Goal: Transaction & Acquisition: Register for event/course

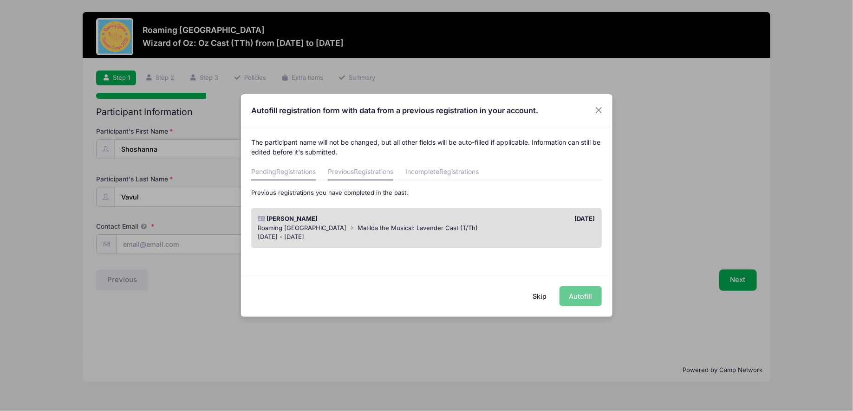
click at [292, 171] on span "Registrations" at bounding box center [295, 172] width 39 height 8
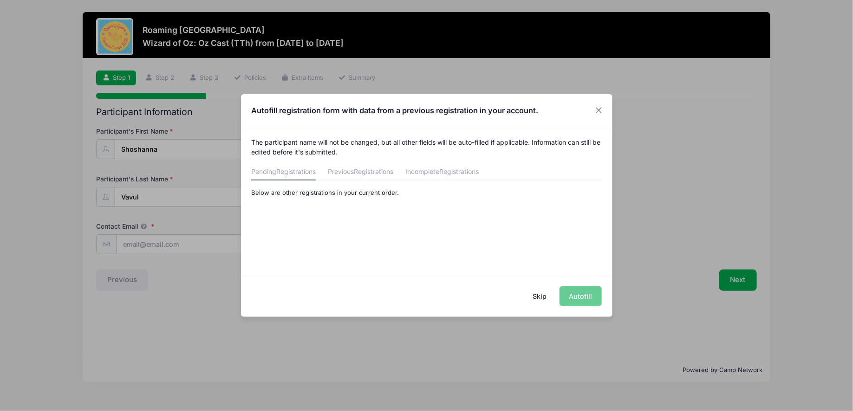
click at [572, 299] on div "Skip Autofill" at bounding box center [426, 296] width 371 height 41
click at [573, 296] on div "Skip Autofill" at bounding box center [426, 296] width 371 height 41
click at [599, 114] on button "Close" at bounding box center [598, 110] width 17 height 17
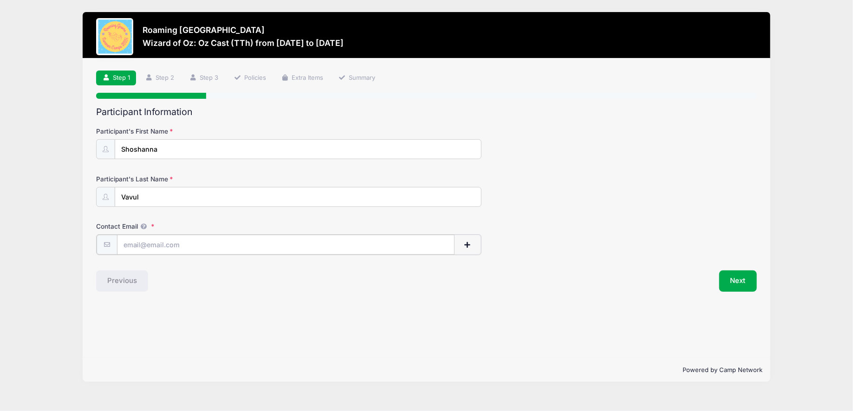
click at [195, 244] on input "Contact Email" at bounding box center [286, 245] width 338 height 20
type input "[EMAIL_ADDRESS][DOMAIN_NAME]"
click at [740, 285] on button "Next" at bounding box center [738, 280] width 38 height 21
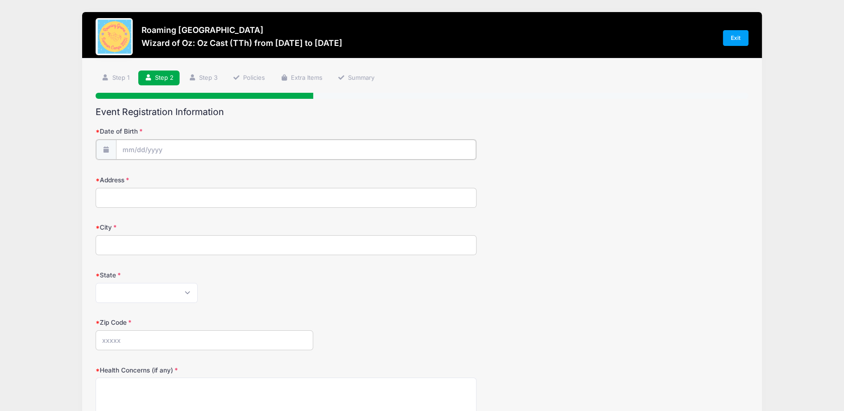
click at [170, 147] on input "Date of Birth" at bounding box center [296, 150] width 360 height 20
click at [162, 226] on span "5" at bounding box center [163, 225] width 17 height 17
type input "08/05/2025"
click at [177, 148] on input "08/05/2025" at bounding box center [296, 150] width 360 height 20
click at [198, 171] on input "2025" at bounding box center [203, 173] width 30 height 14
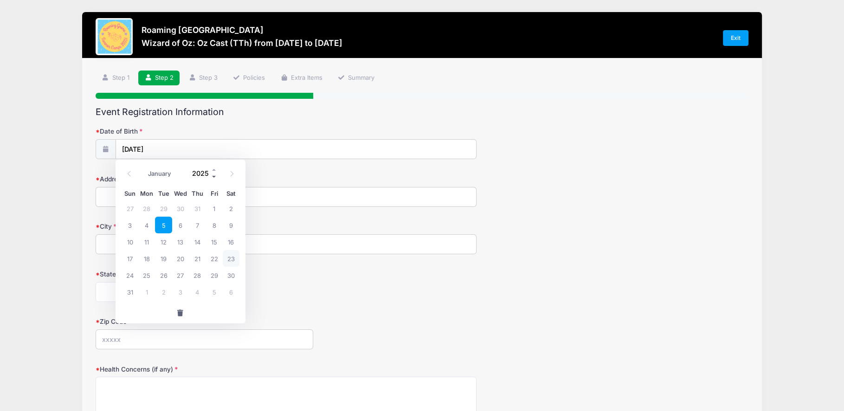
click at [213, 180] on span at bounding box center [214, 176] width 6 height 7
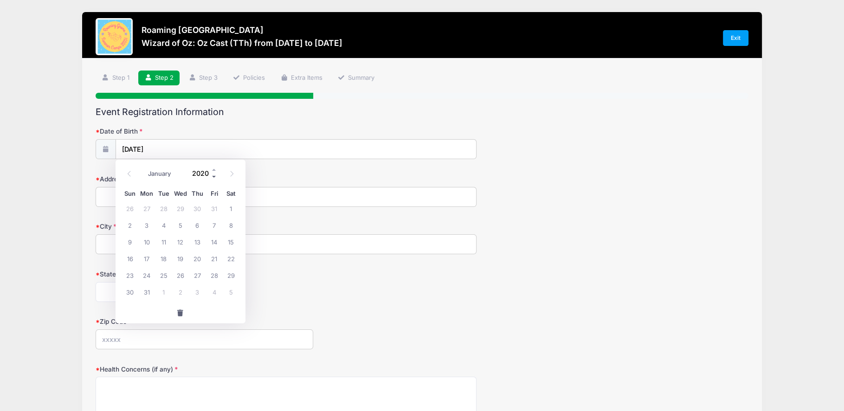
click at [213, 180] on span at bounding box center [214, 176] width 6 height 7
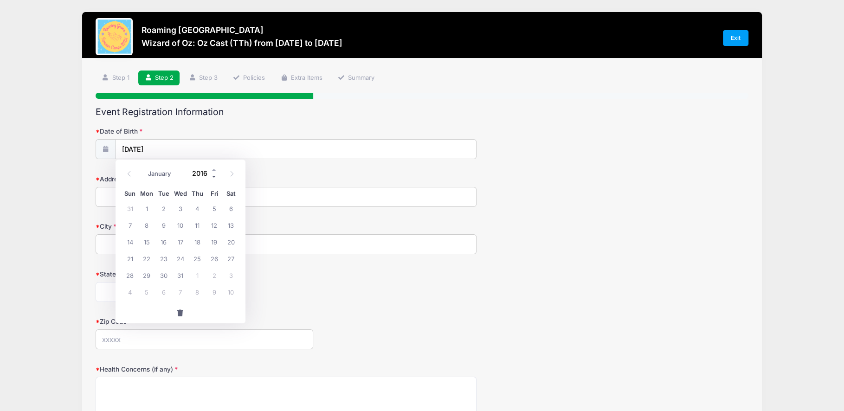
type input "2015"
click at [279, 238] on input "City" at bounding box center [286, 244] width 381 height 20
click at [204, 195] on input "Address" at bounding box center [286, 197] width 381 height 20
type input "8705 E 25th Ave"
click at [143, 292] on select "Alabama Alaska American Samoa Arizona Arkansas Armed Forces Africa Armed Forces…" at bounding box center [147, 292] width 102 height 20
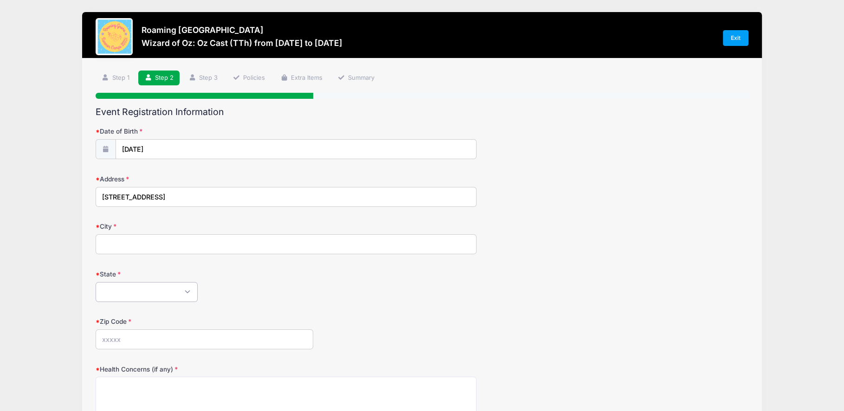
select select "DE"
click at [152, 242] on input "City" at bounding box center [286, 244] width 381 height 20
type input "Denver"
select select "CO"
click at [142, 343] on input "Zip Code" at bounding box center [205, 340] width 218 height 20
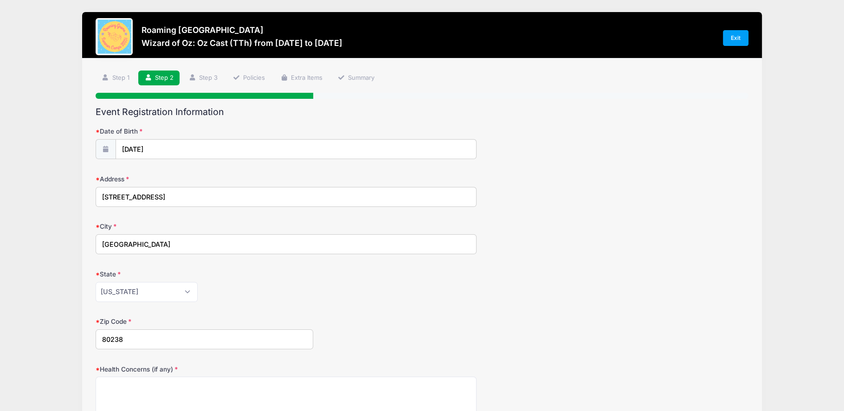
type input "80238"
click at [272, 288] on div "Alabama Alaska American Samoa Arizona Arkansas Armed Forces Africa Armed Forces…" at bounding box center [286, 292] width 381 height 20
click at [171, 379] on textarea "Health Concerns (if any)" at bounding box center [286, 407] width 381 height 60
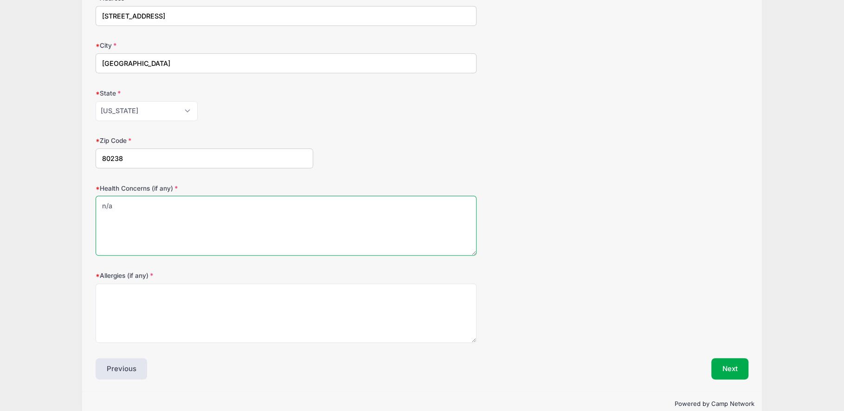
scroll to position [195, 0]
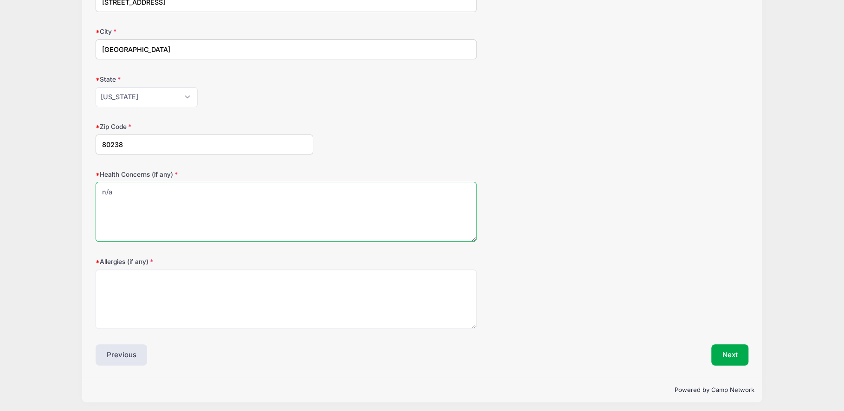
type textarea "n/a"
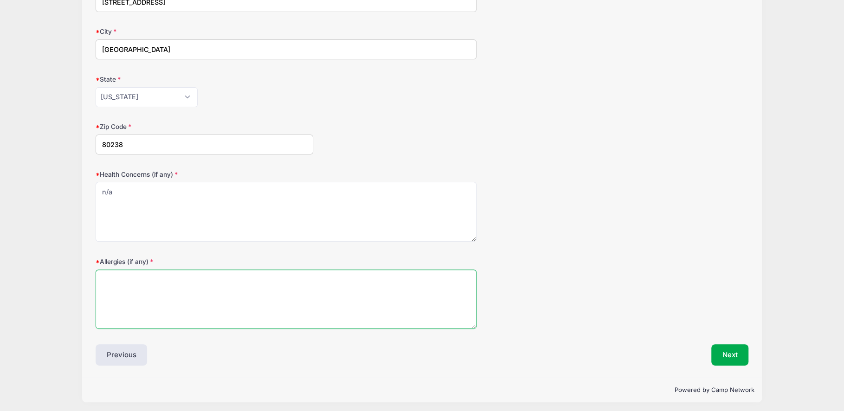
click at [147, 304] on textarea "Allergies (if any)" at bounding box center [286, 300] width 381 height 60
type textarea "dogs"
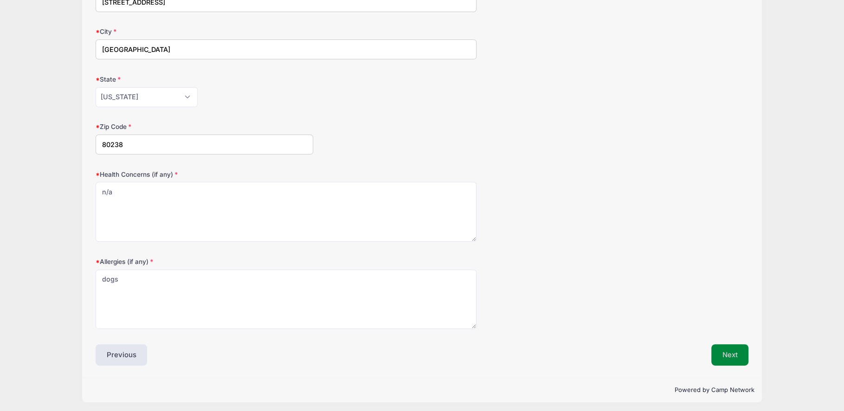
click at [732, 346] on button "Next" at bounding box center [731, 354] width 38 height 21
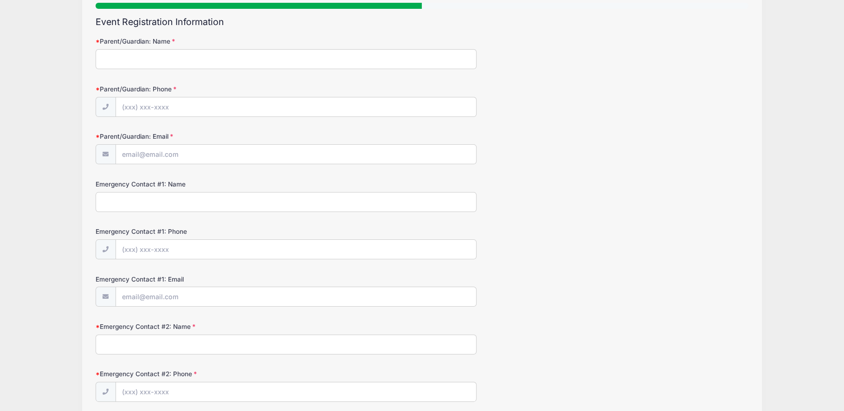
scroll to position [0, 0]
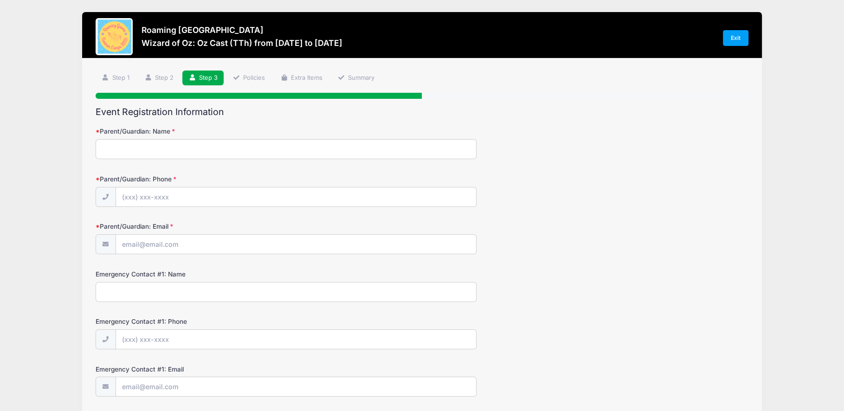
click at [232, 149] on input "Parent/Guardian: Name" at bounding box center [286, 149] width 381 height 20
click at [226, 150] on input "Parent/Guardian: Name" at bounding box center [286, 149] width 381 height 20
type input "Rebecca Bloch"
type input "(702) 767-3114"
click at [214, 249] on input "Parent/Guardian: Email" at bounding box center [296, 245] width 360 height 20
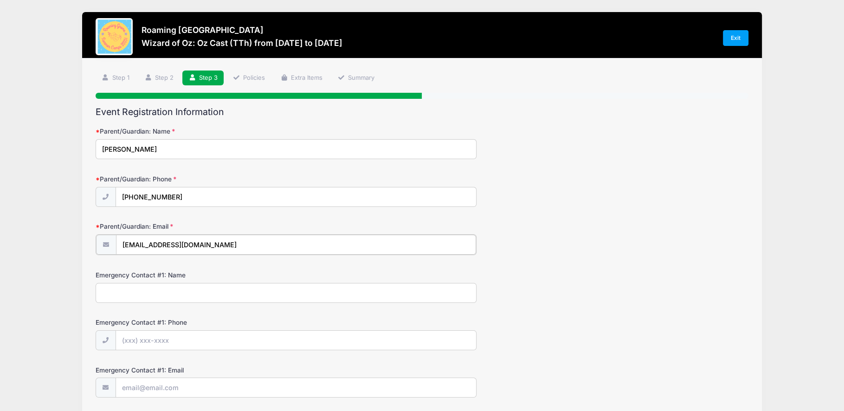
type input "[EMAIL_ADDRESS][DOMAIN_NAME]"
click at [146, 291] on input "Emergency Contact #1: Name" at bounding box center [286, 292] width 381 height 20
type input "Steve Vavul"
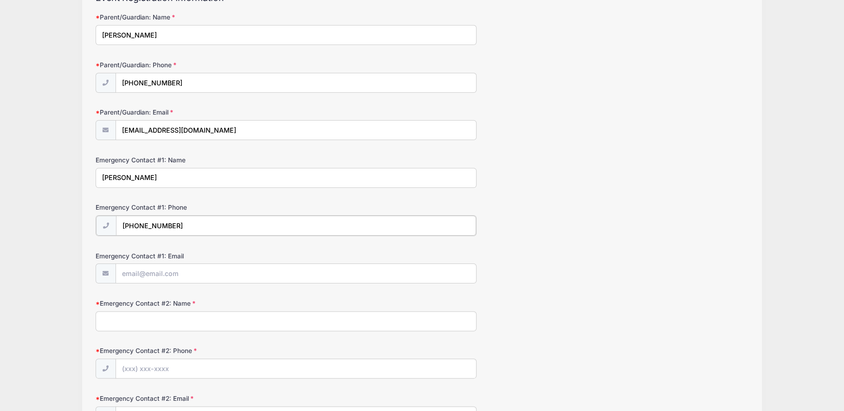
scroll to position [133, 0]
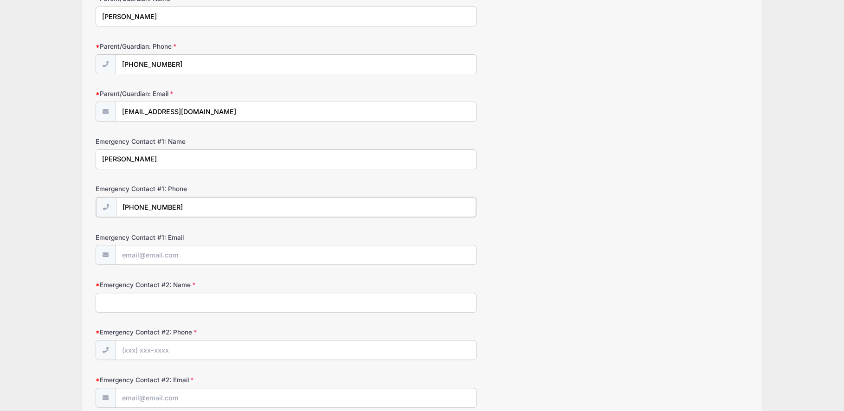
type input "(480) 280-1433"
click at [146, 253] on input "Emergency Contact #1: Email" at bounding box center [296, 255] width 360 height 20
type input "svavul@gmail.com"
click at [131, 303] on input "Emergency Contact #2: Name" at bounding box center [286, 302] width 381 height 20
type input "Caroline Gaudiano"
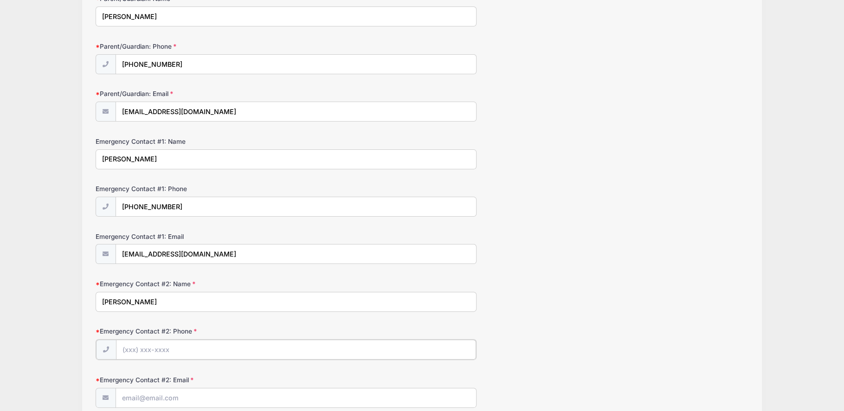
click at [150, 346] on input "Emergency Contact #2: Phone" at bounding box center [296, 350] width 360 height 20
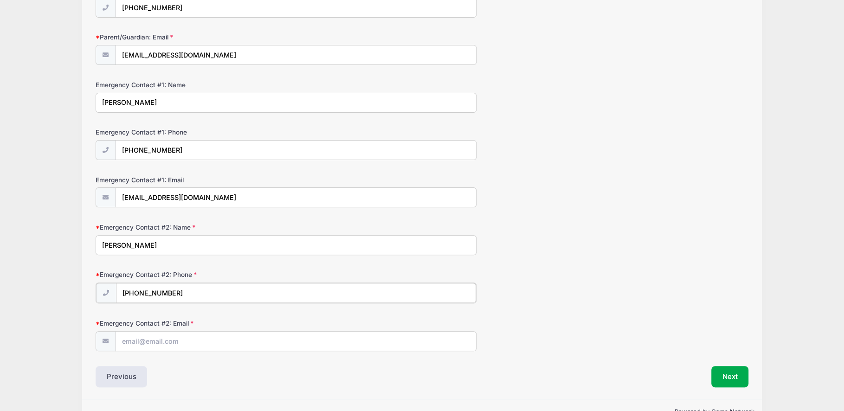
scroll to position [210, 0]
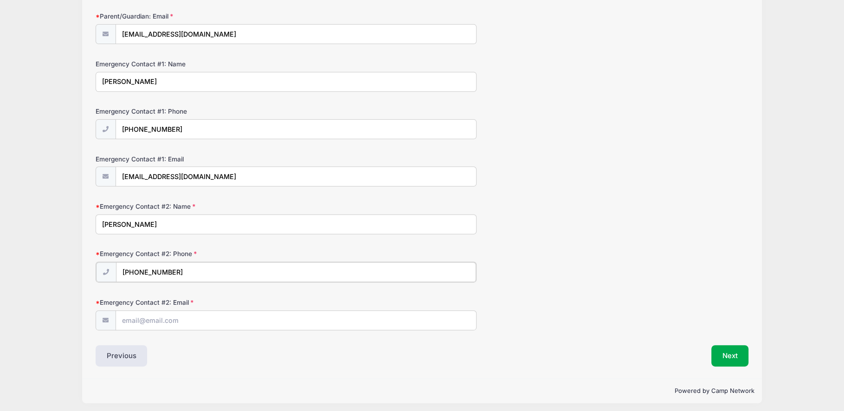
type input "(415) 513-2643"
click at [125, 321] on input "Emergency Contact #2: Email" at bounding box center [296, 320] width 360 height 20
type input "cgaudiani@gmail.com"
click at [629, 324] on div "Emergency Contact #2: Email cgaudiani@gmail.com" at bounding box center [422, 314] width 653 height 32
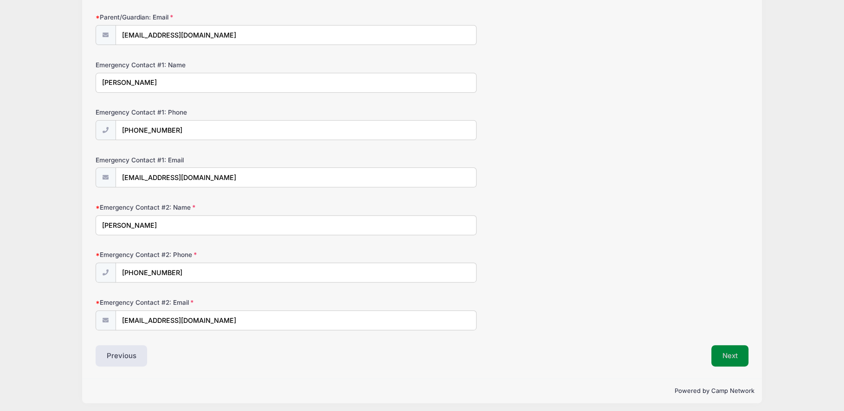
click at [721, 350] on button "Next" at bounding box center [731, 355] width 38 height 21
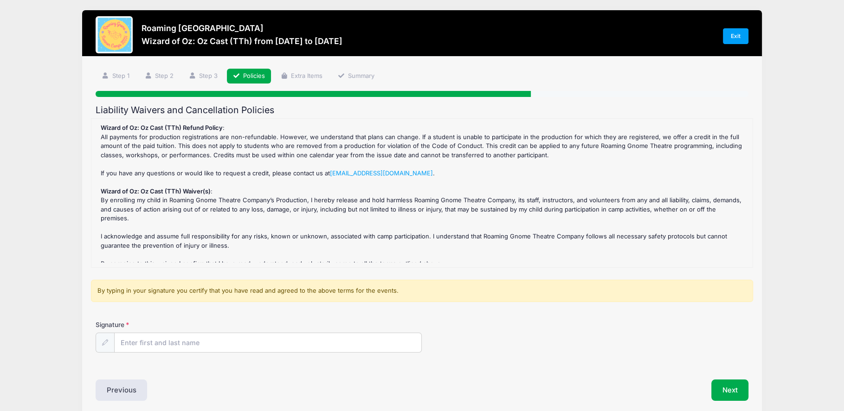
scroll to position [0, 0]
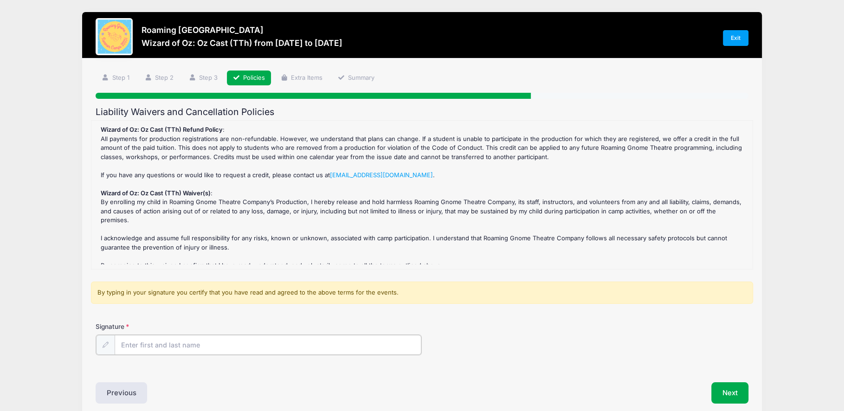
click at [171, 349] on input "Signature" at bounding box center [268, 345] width 307 height 20
type input "Rebecca Bloch"
click at [728, 392] on button "Next" at bounding box center [731, 392] width 38 height 21
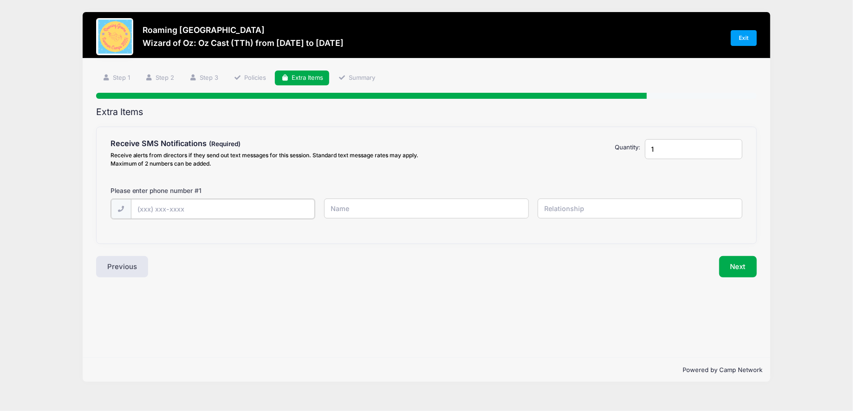
click at [0, 0] on input "text" at bounding box center [0, 0] width 0 height 0
type input "(702) 767-3114"
click at [0, 0] on input "text" at bounding box center [0, 0] width 0 height 0
type input "Rebecca"
type input "mom"
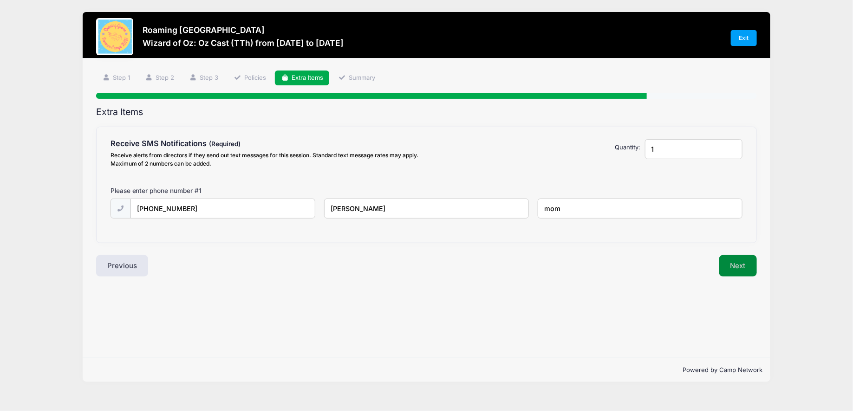
click at [731, 263] on button "Next" at bounding box center [738, 265] width 38 height 21
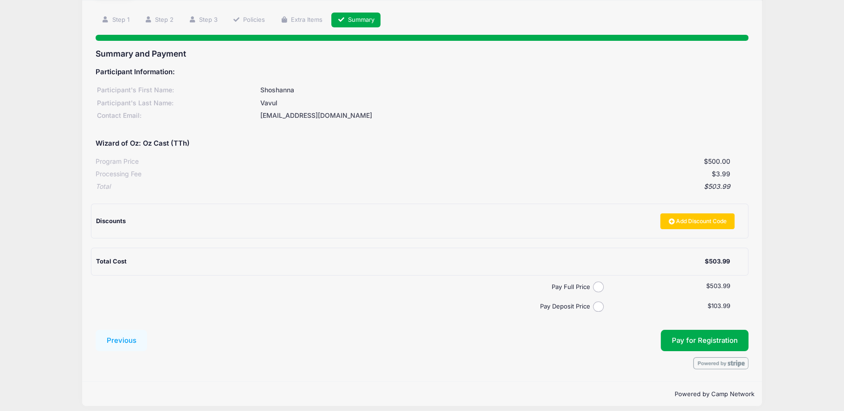
scroll to position [64, 0]
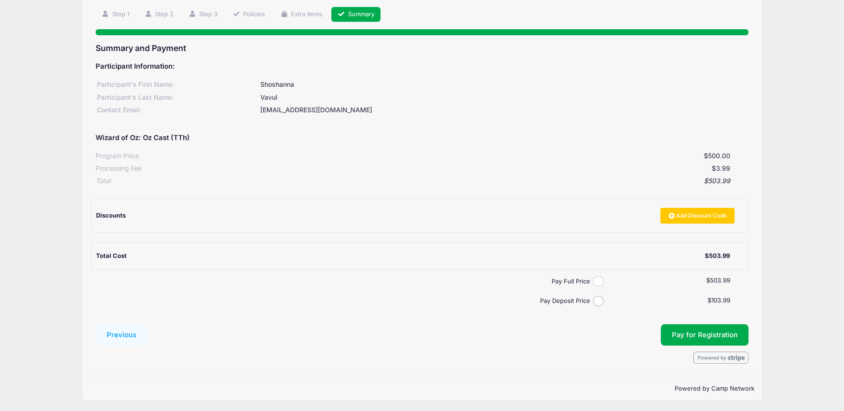
click at [596, 280] on input "Pay Full Price" at bounding box center [598, 281] width 11 height 11
radio input "true"
click at [708, 331] on span "Pay for Registration" at bounding box center [705, 335] width 66 height 8
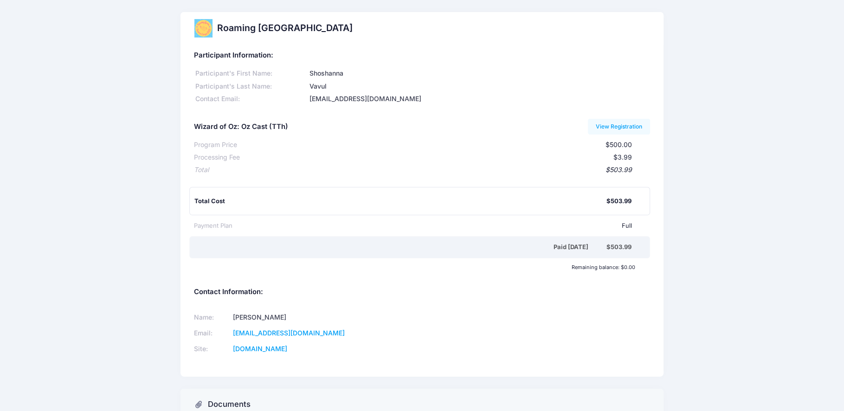
scroll to position [110, 0]
